Goal: Information Seeking & Learning: Learn about a topic

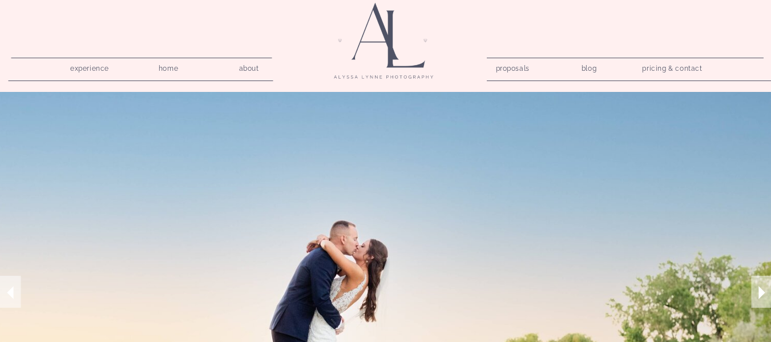
click at [654, 63] on nav "pricing & contact" at bounding box center [672, 69] width 69 height 16
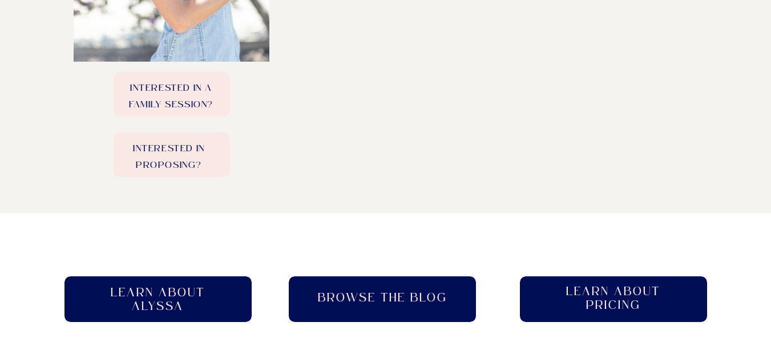
scroll to position [649, 0]
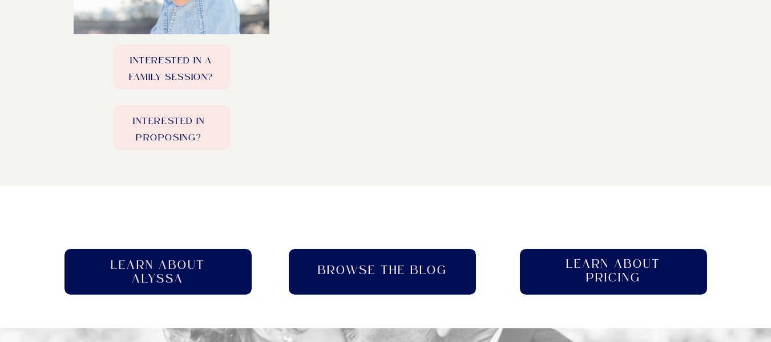
click at [609, 268] on h2 "Learn About pricing" at bounding box center [613, 271] width 115 height 29
